Goal: Task Accomplishment & Management: Manage account settings

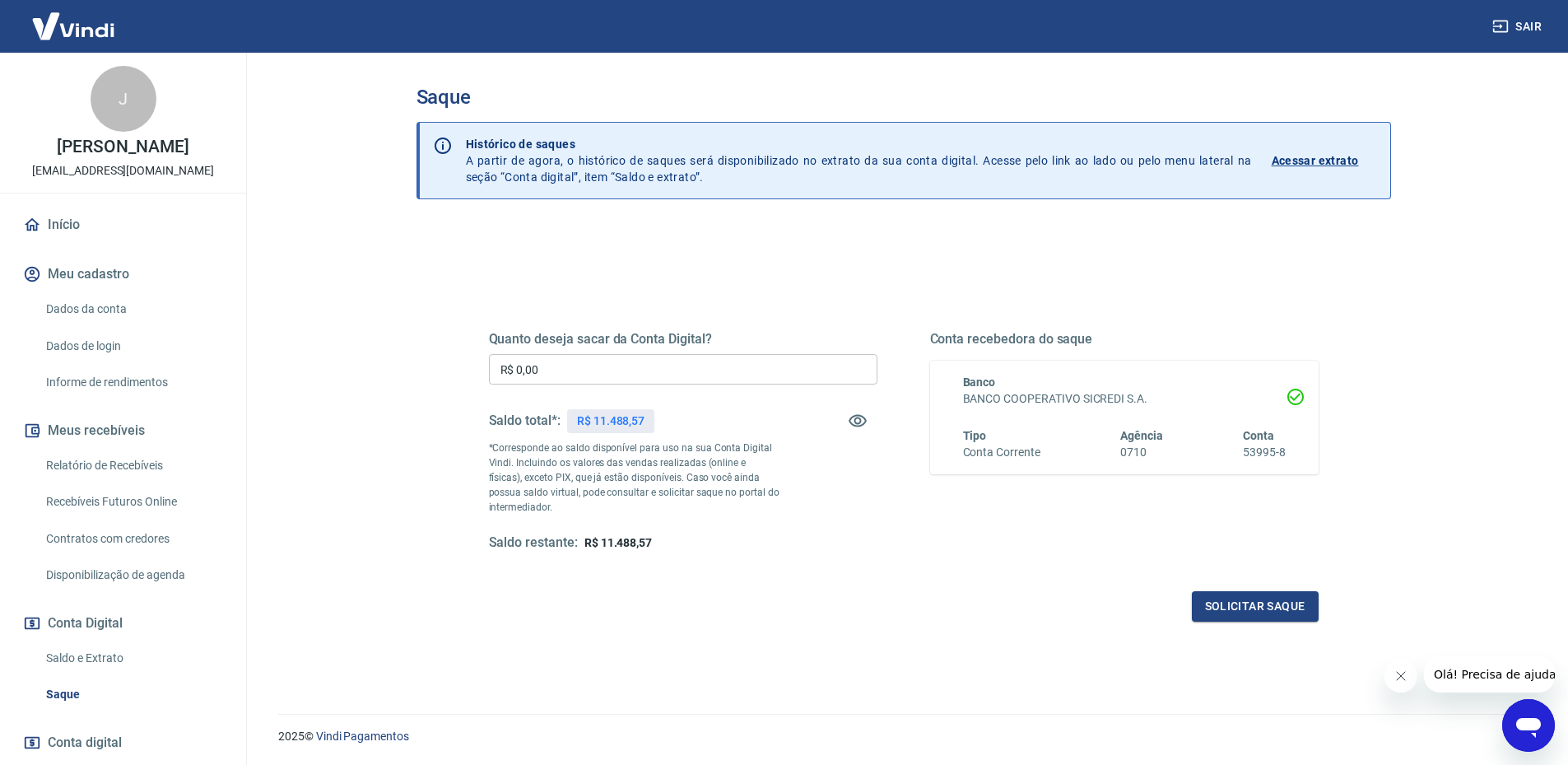
click at [564, 371] on input "R$ 0,00" at bounding box center [682, 369] width 388 height 30
type input "R$ 11.488,57"
click at [1267, 601] on button "Solicitar saque" at bounding box center [1254, 606] width 127 height 30
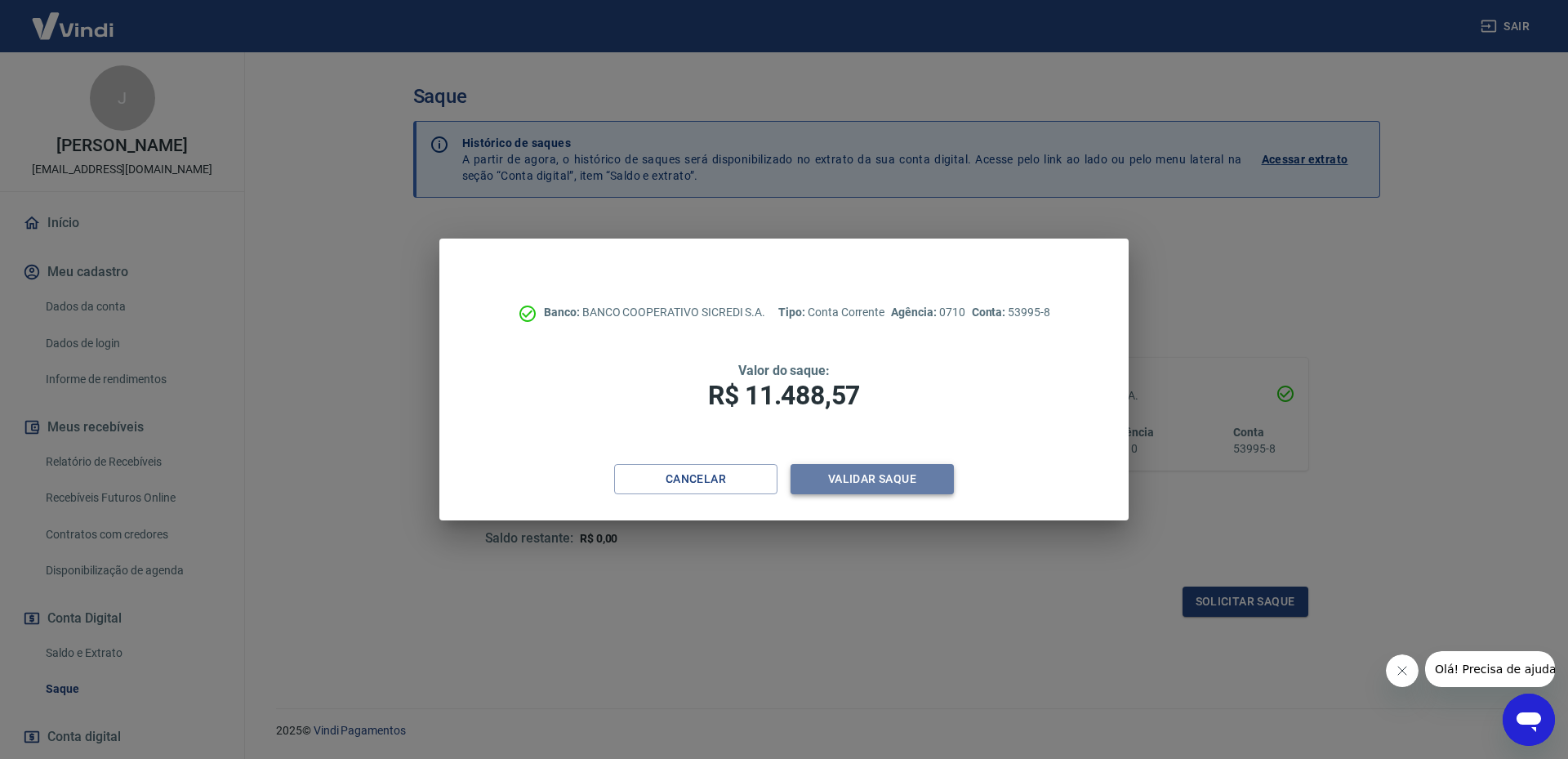
click at [890, 481] on button "Validar saque" at bounding box center [872, 479] width 163 height 30
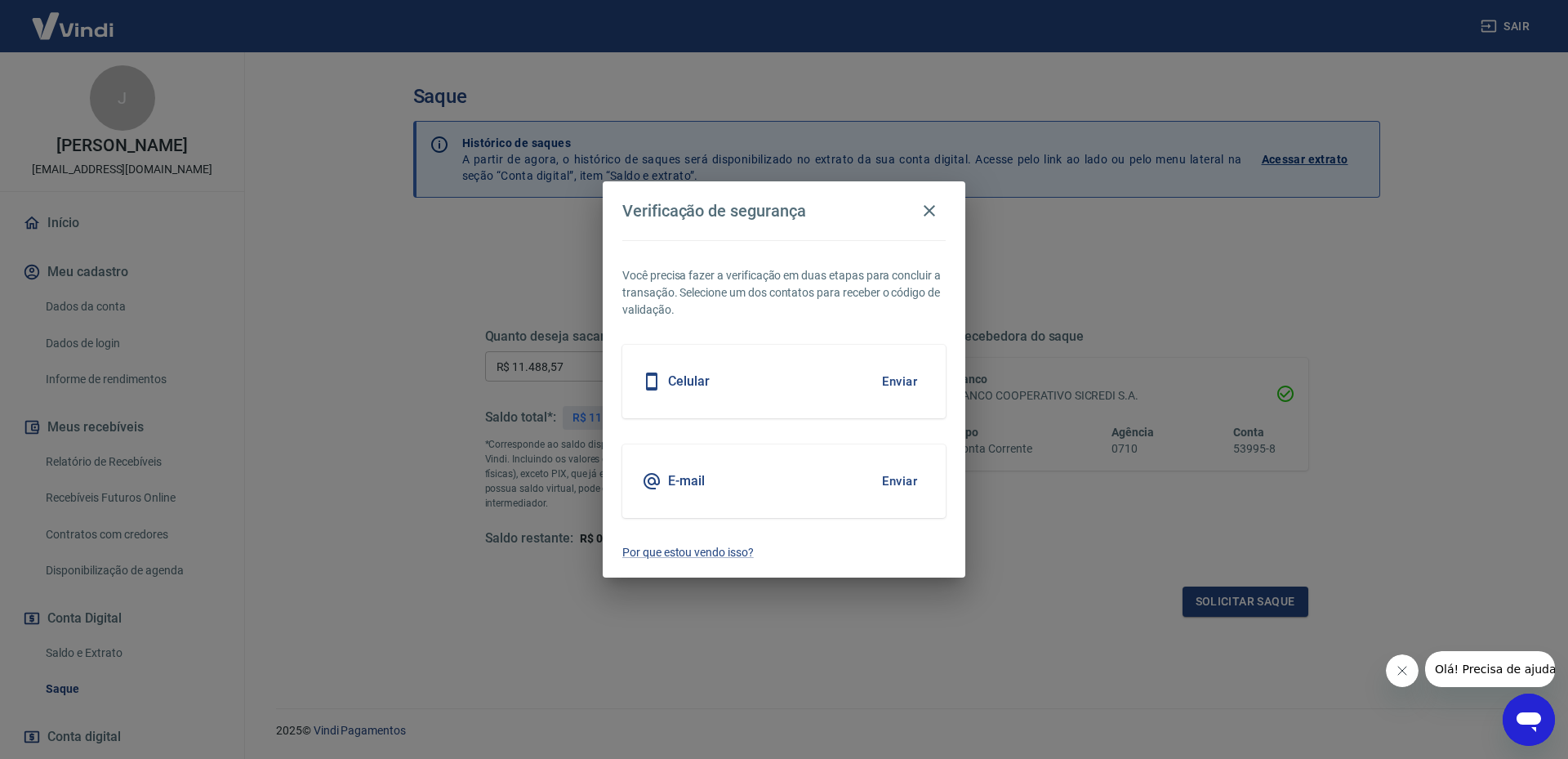
click at [890, 481] on button "Enviar" at bounding box center [900, 480] width 53 height 34
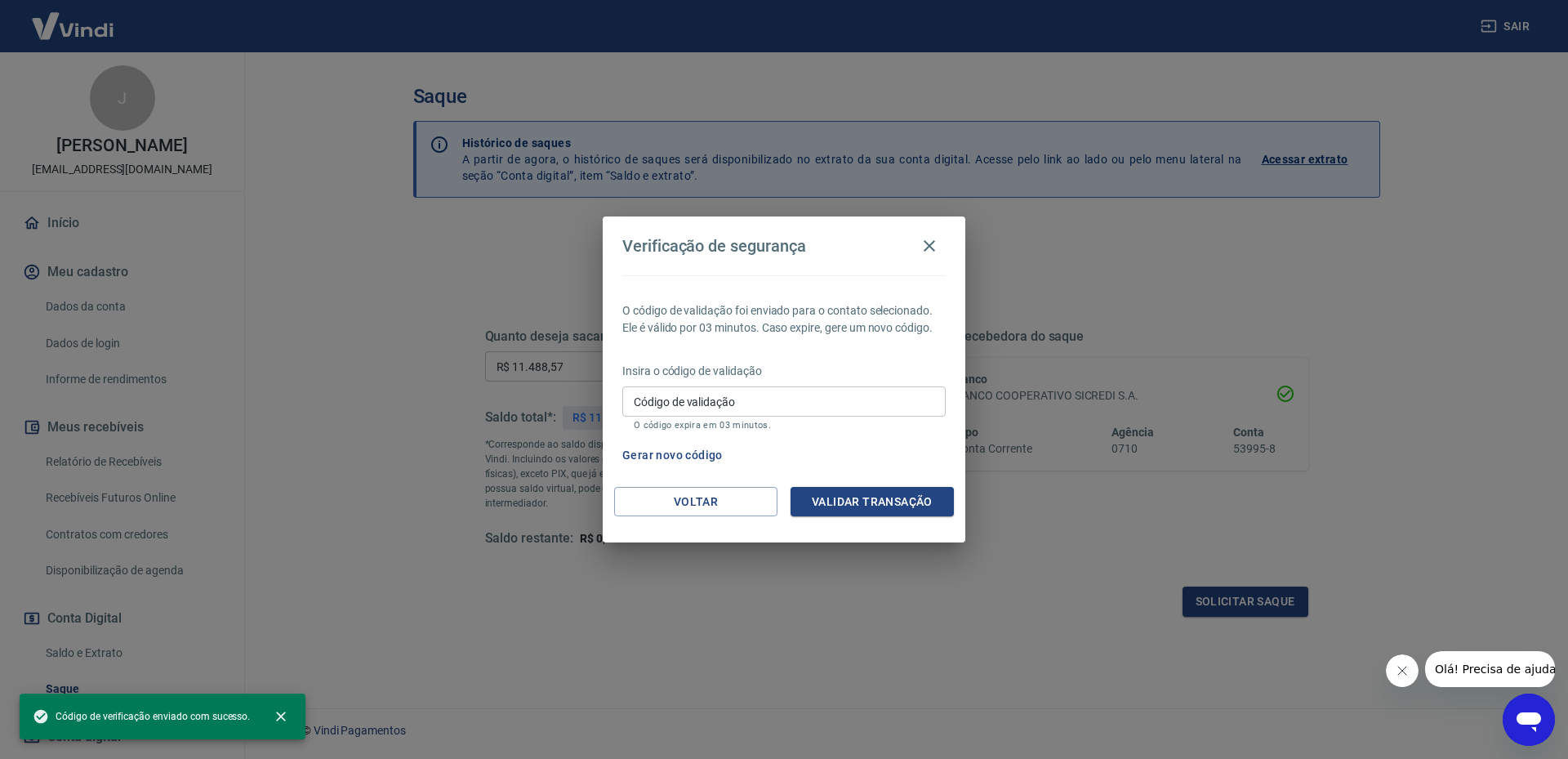
click at [692, 405] on input "Código de validação" at bounding box center [784, 401] width 324 height 30
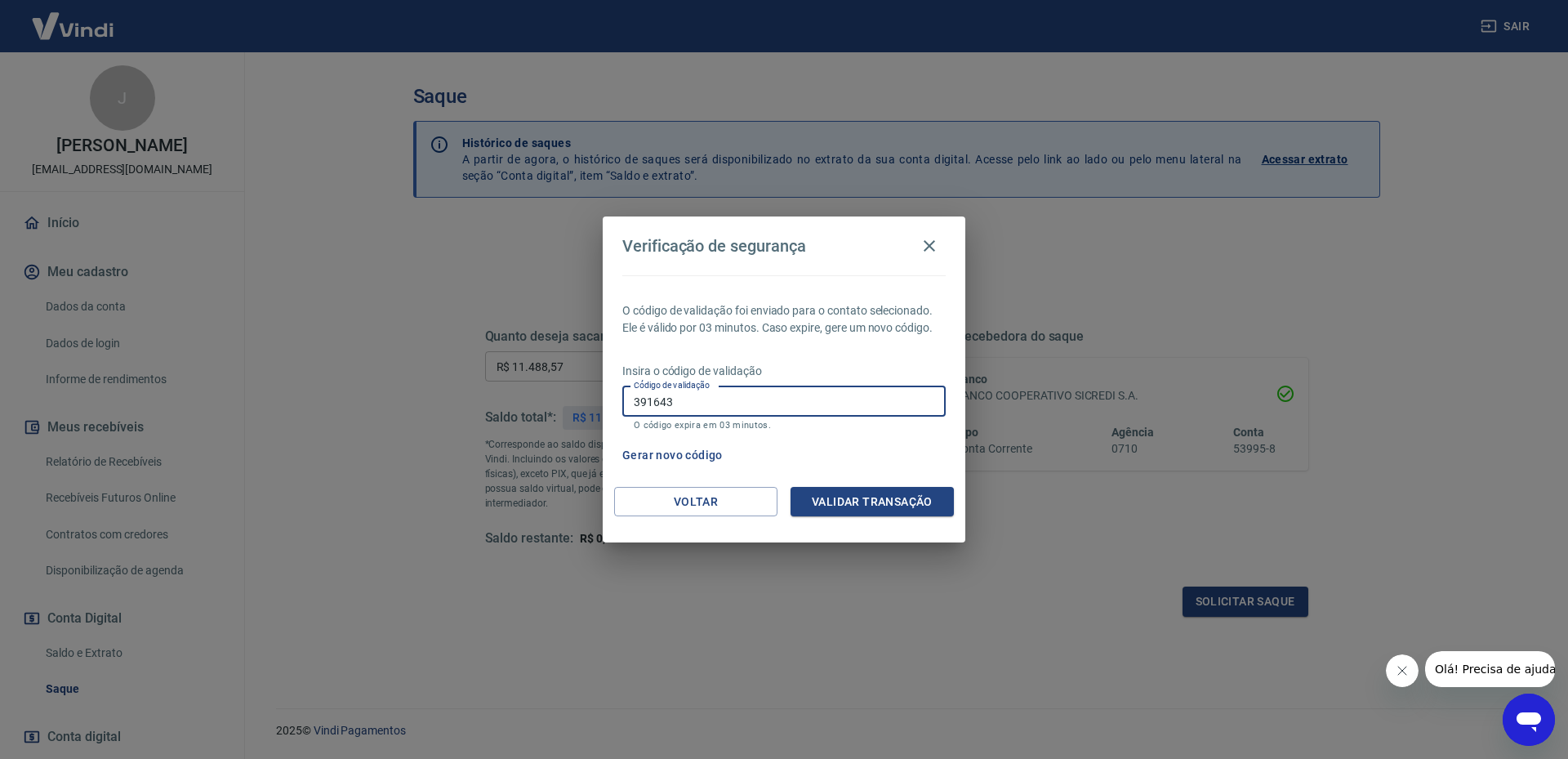
type input "391643"
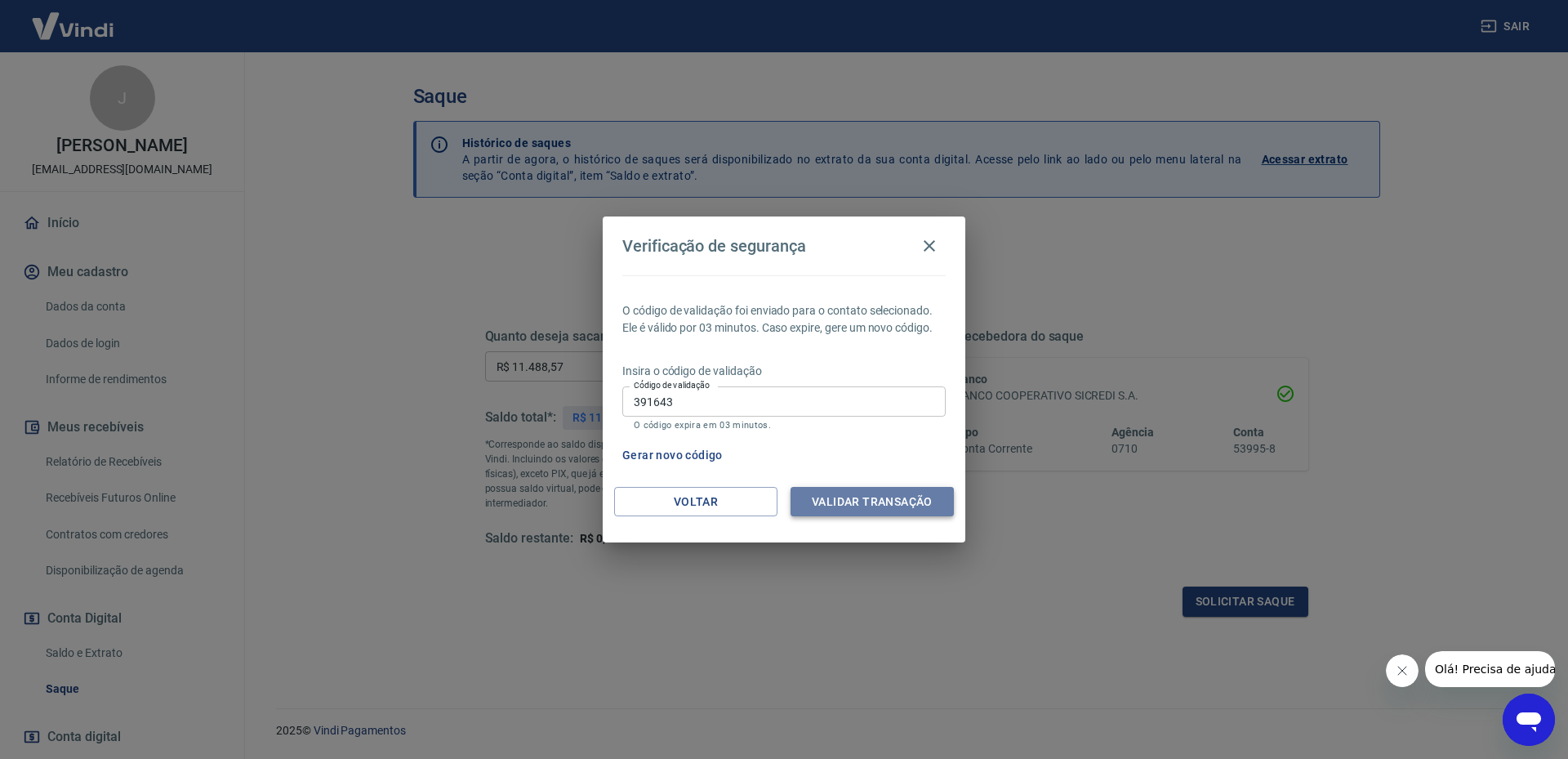
click at [839, 497] on button "Validar transação" at bounding box center [872, 502] width 163 height 30
